Goal: Obtain resource: Download file/media

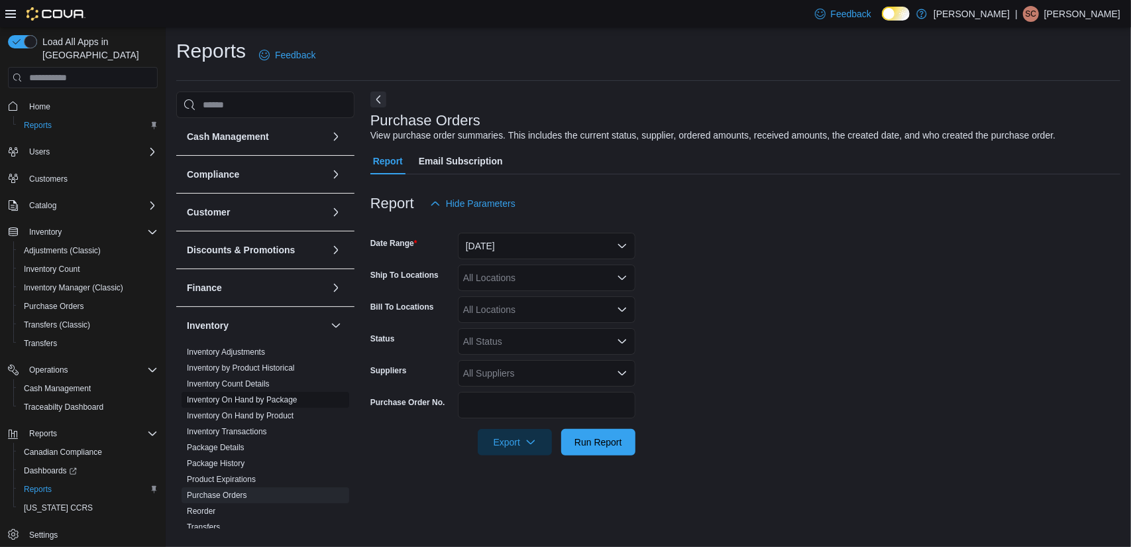
click at [272, 400] on link "Inventory On Hand by Package" at bounding box center [242, 399] width 111 height 9
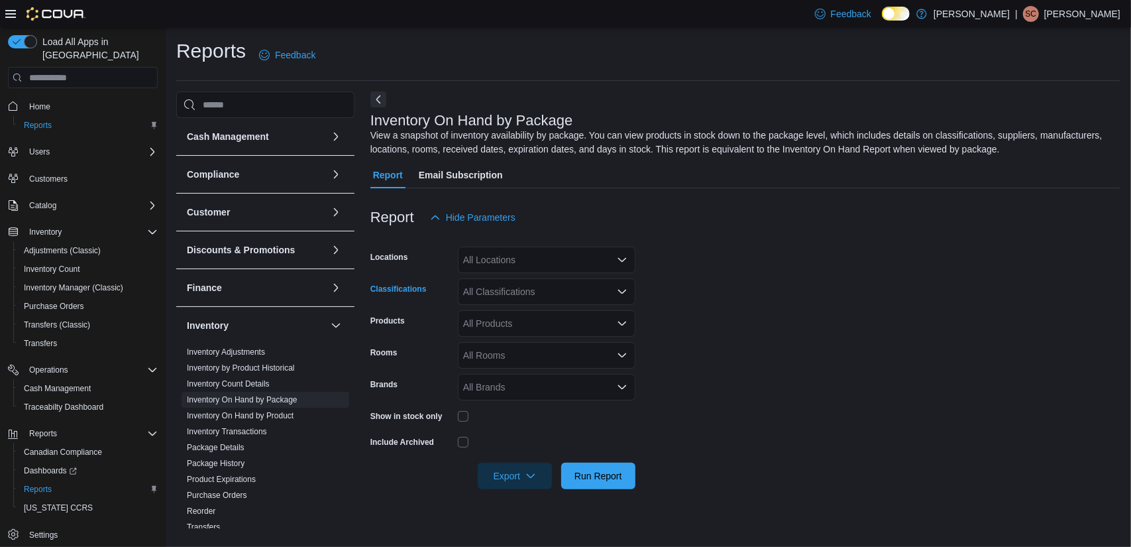
click at [538, 296] on div "All Classifications" at bounding box center [547, 291] width 178 height 27
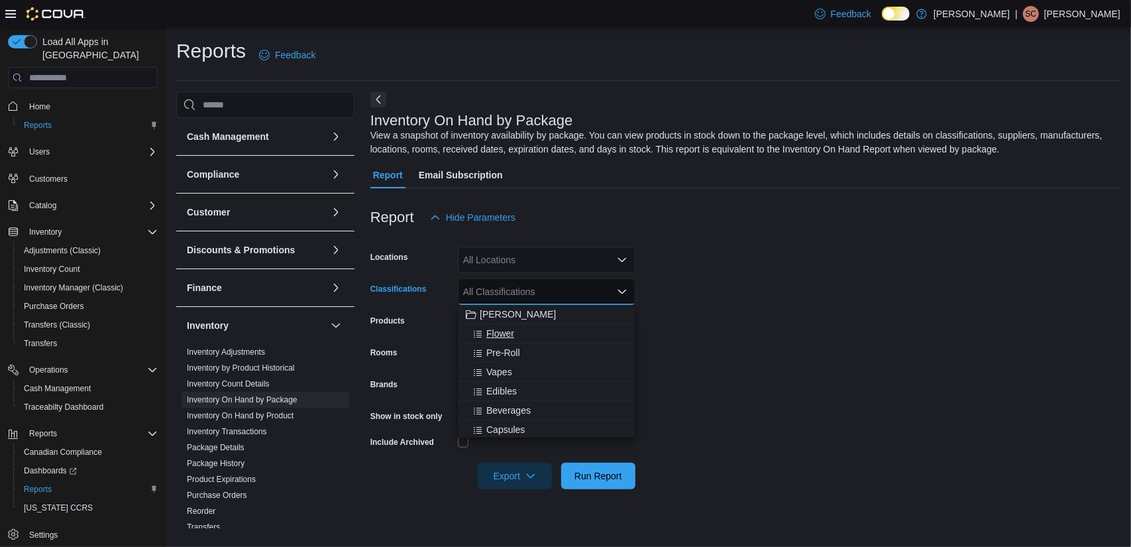
click at [515, 331] on div "Flower" at bounding box center [547, 333] width 162 height 13
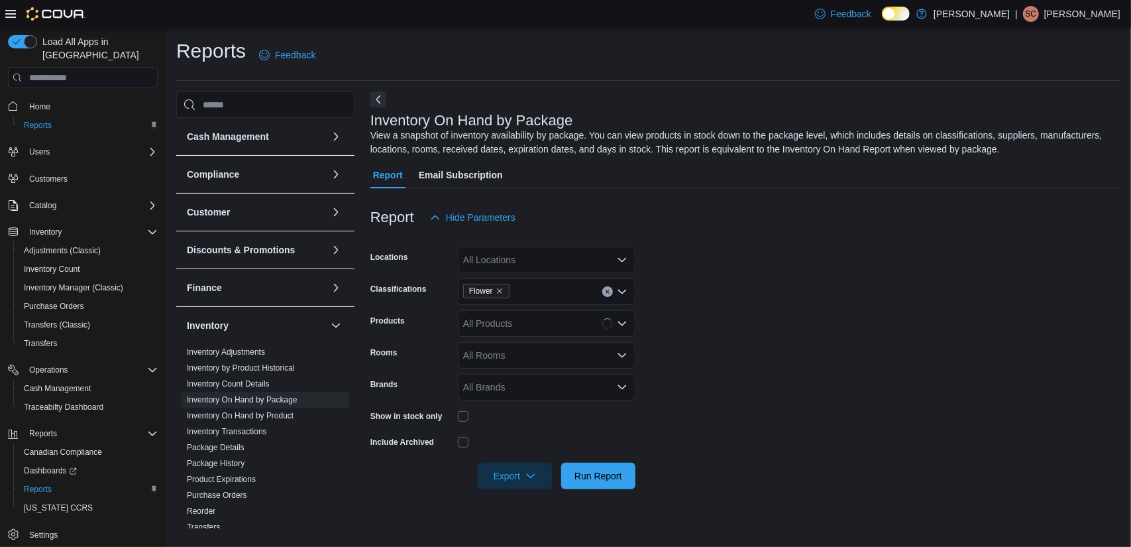
click at [684, 331] on form "Locations All Locations Classifications Flower Products All Products Rooms All …" at bounding box center [745, 360] width 750 height 258
click at [776, 419] on form "Locations All Locations Classifications Flower Products All Products Rooms All …" at bounding box center [745, 360] width 750 height 258
click at [611, 477] on span "Run Report" at bounding box center [598, 474] width 48 height 13
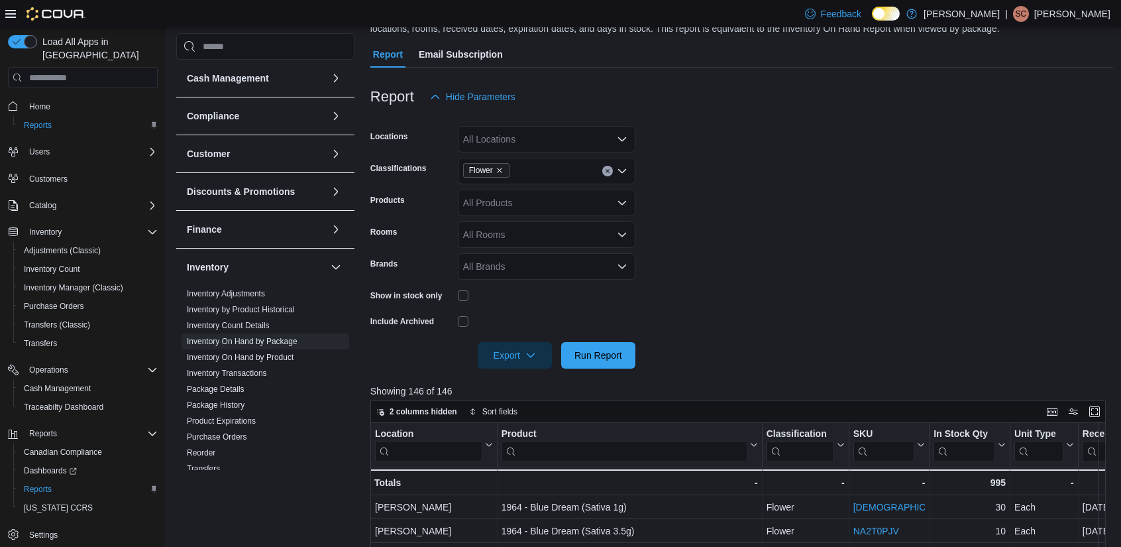
scroll to position [123, 0]
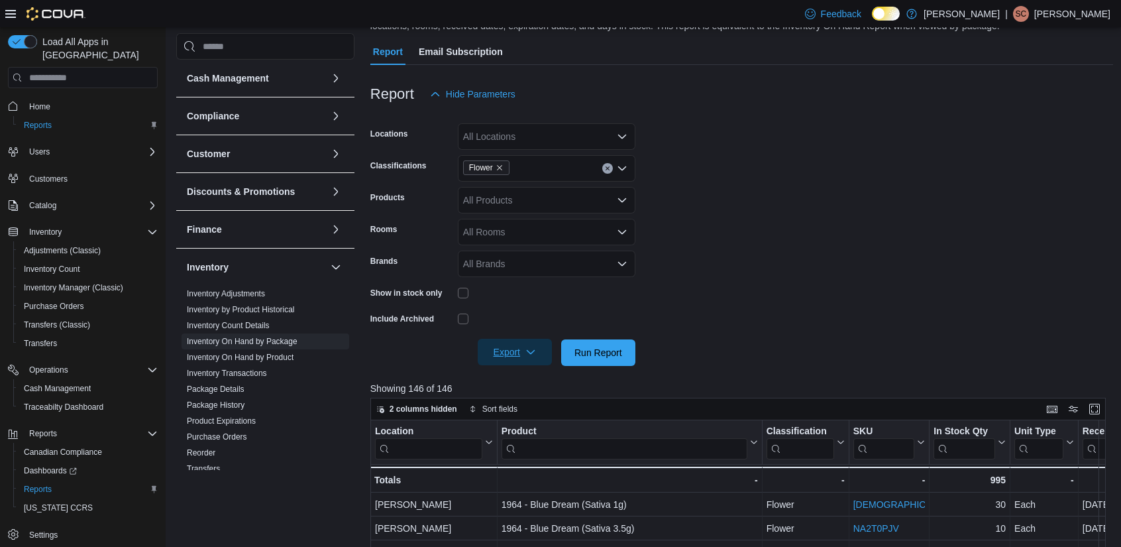
click at [531, 348] on icon "button" at bounding box center [530, 351] width 11 height 11
click at [517, 381] on span "Export to Excel" at bounding box center [517, 379] width 60 height 11
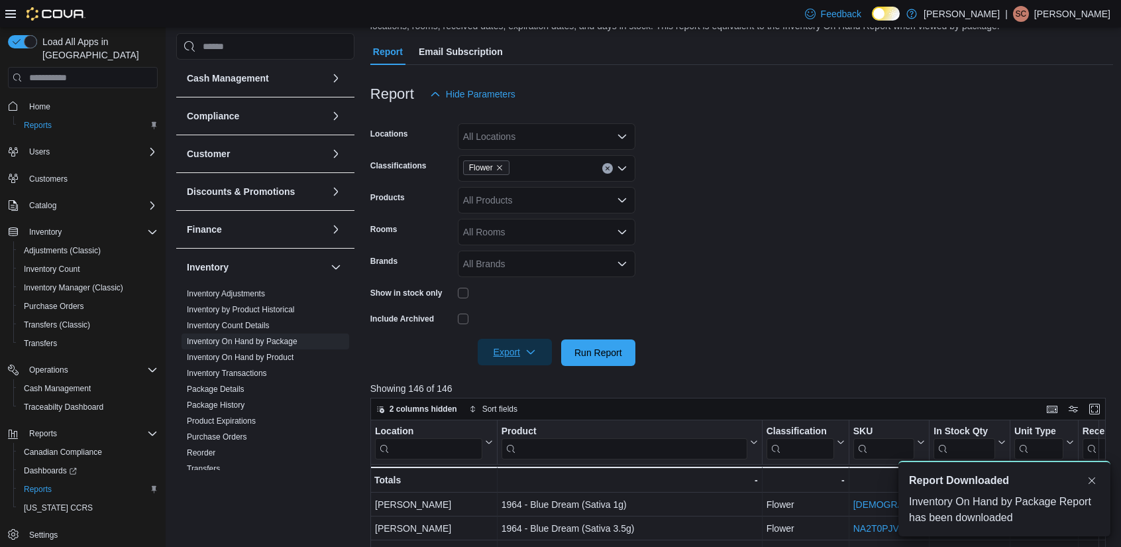
scroll to position [0, 0]
